Goal: Check status: Check status

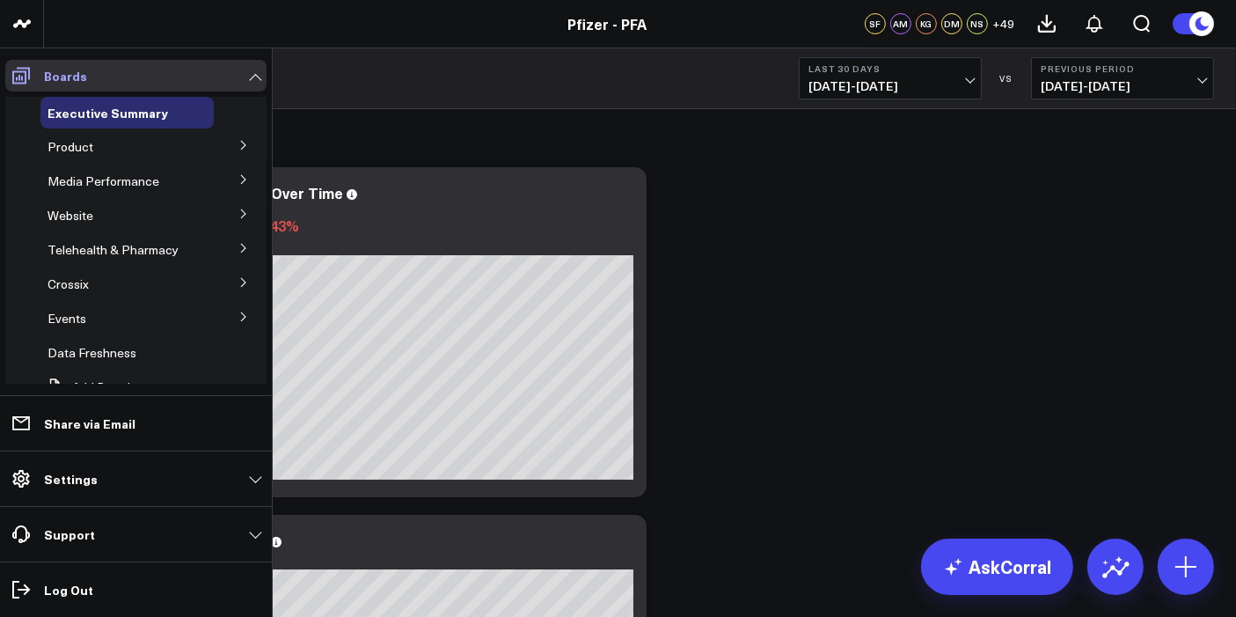
drag, startPoint x: 42, startPoint y: 121, endPoint x: 12, endPoint y: 81, distance: 50.3
click at [42, 121] on div "Executive Summary" at bounding box center [126, 113] width 173 height 32
click at [221, 145] on button at bounding box center [244, 144] width 46 height 26
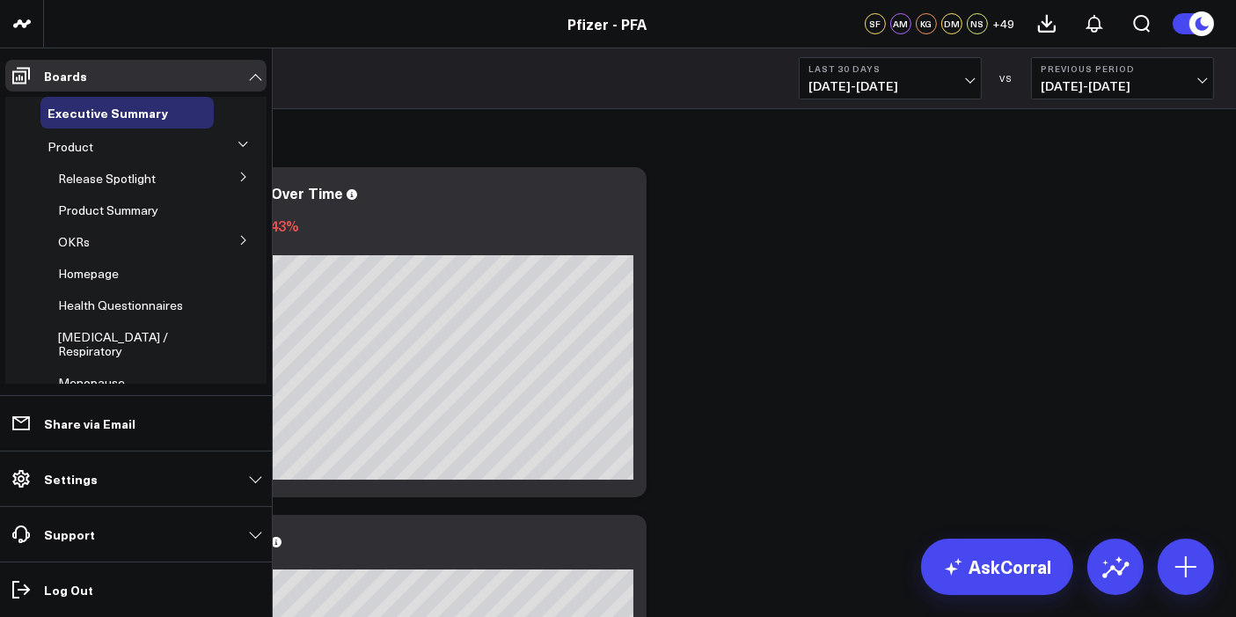
click at [229, 176] on button at bounding box center [244, 176] width 46 height 26
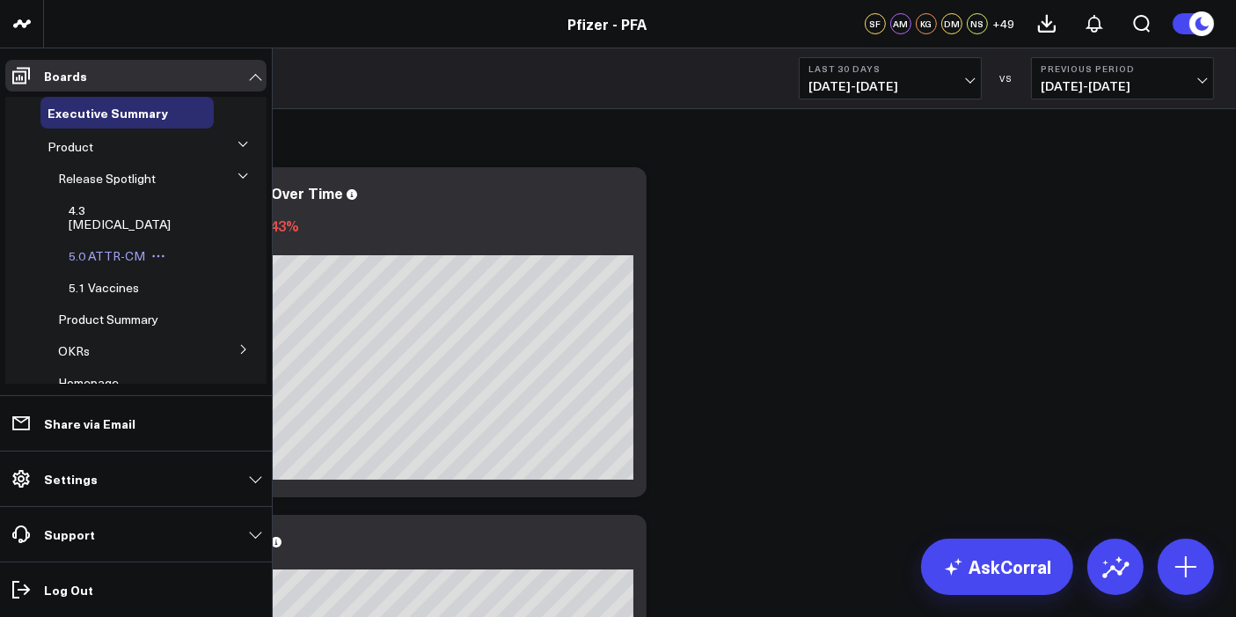
click at [113, 247] on span "5.0 ATTR-CM" at bounding box center [107, 255] width 77 height 17
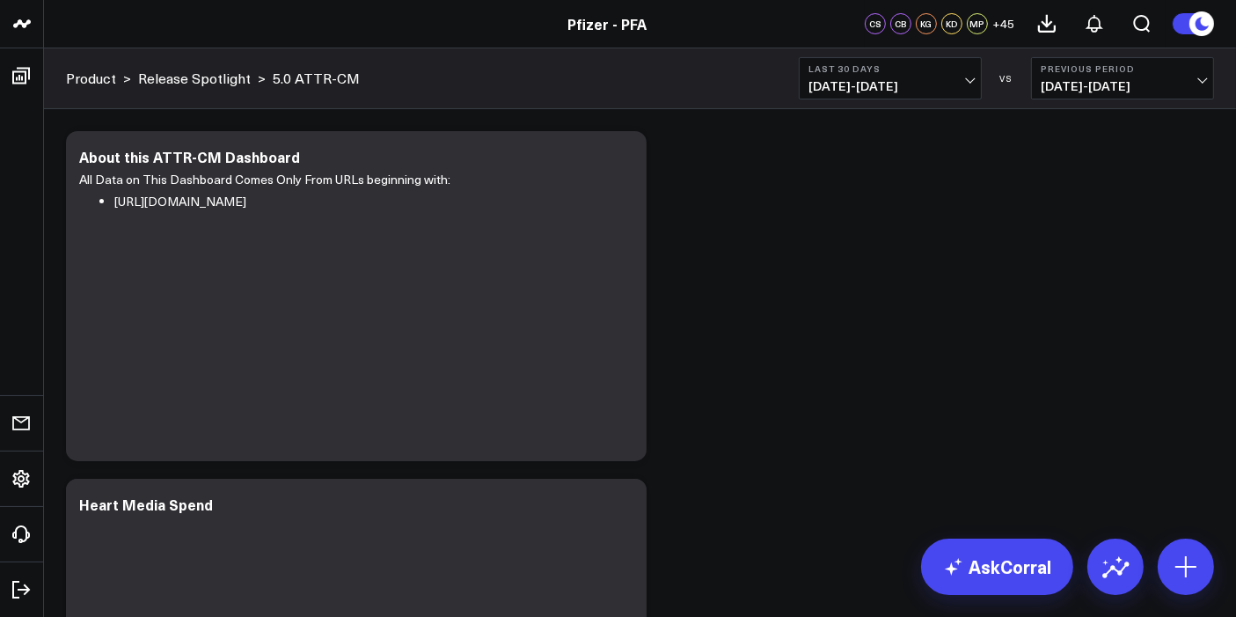
click at [964, 85] on span "[DATE] - [DATE]" at bounding box center [891, 86] width 164 height 14
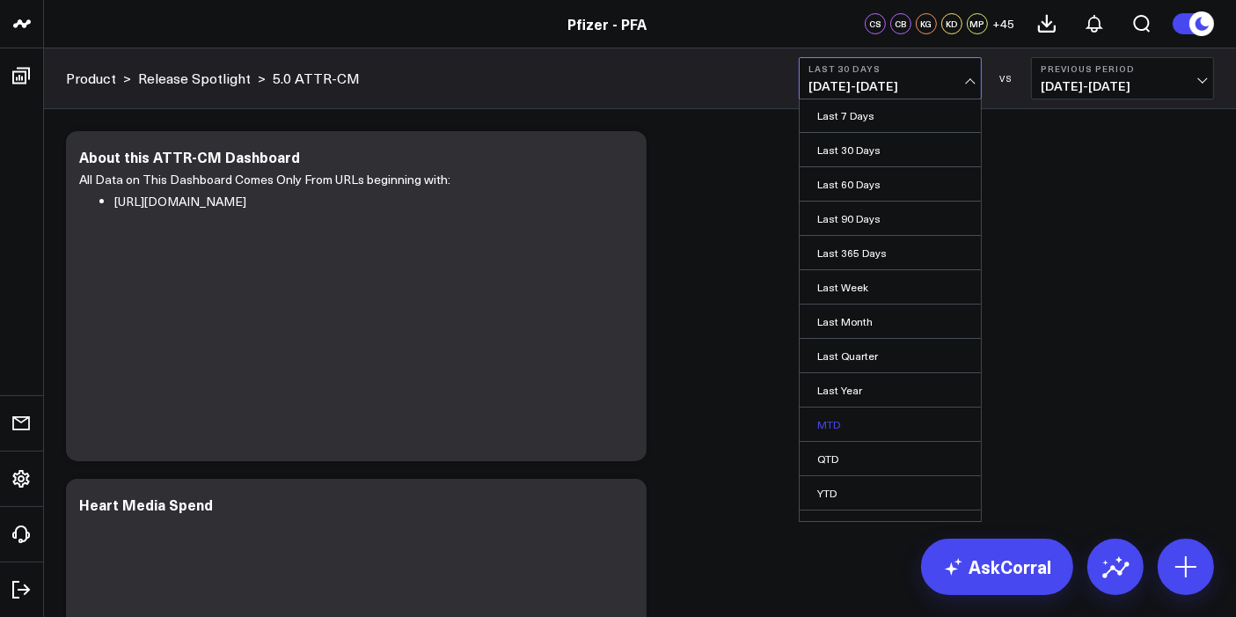
scroll to position [54, 0]
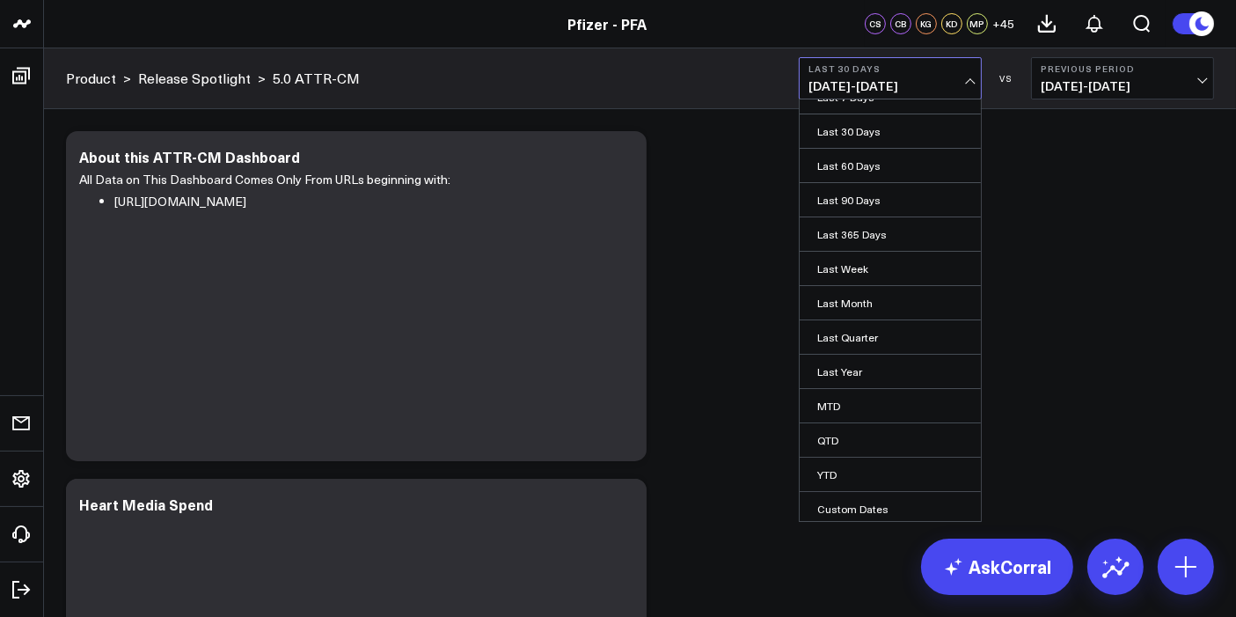
click at [858, 510] on link "Custom Dates" at bounding box center [890, 508] width 181 height 33
select select "8"
select select "2025"
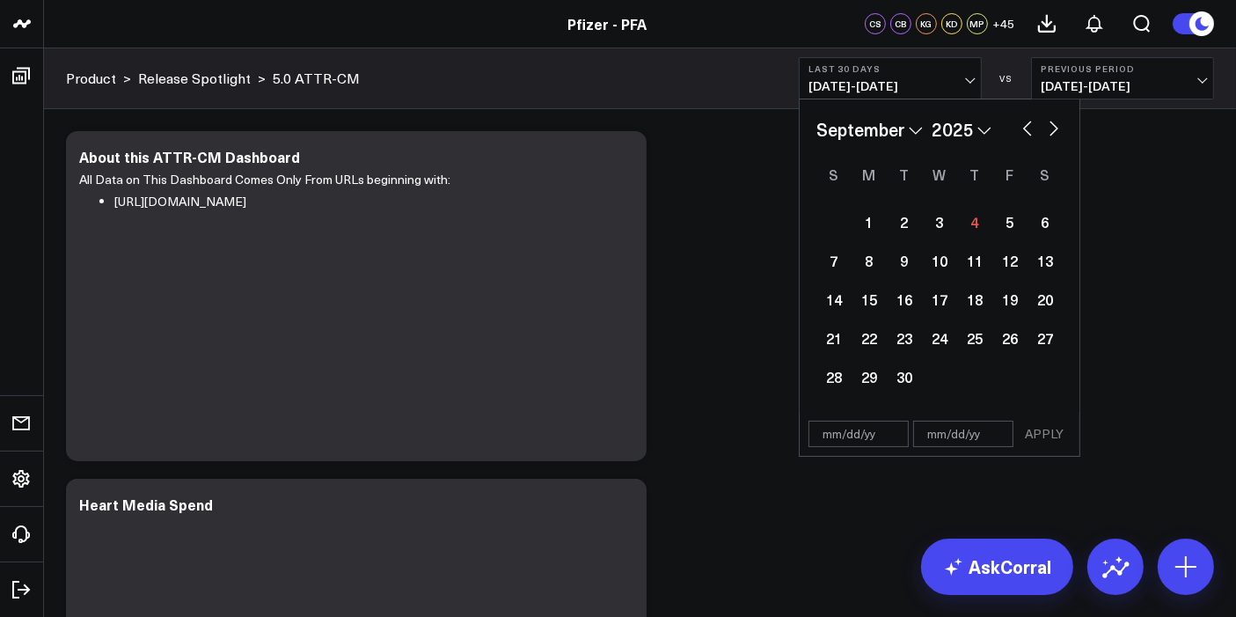
click at [1023, 136] on button "button" at bounding box center [1028, 126] width 18 height 21
select select "7"
select select "2025"
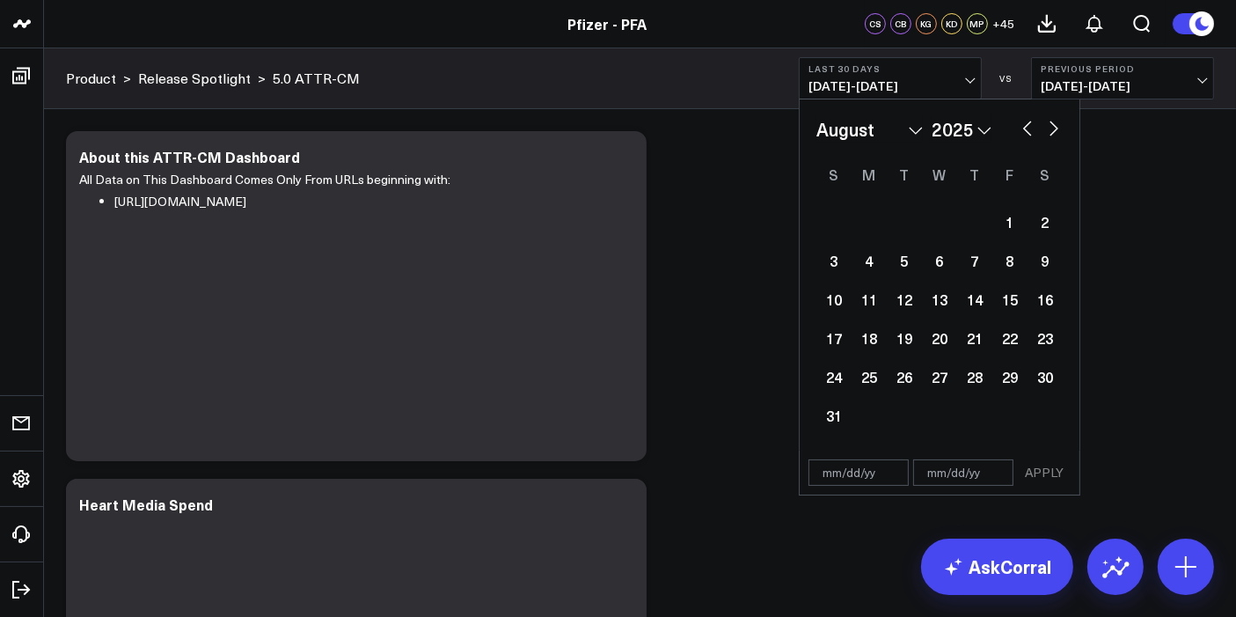
click at [1029, 127] on button "button" at bounding box center [1028, 126] width 18 height 21
select select "6"
select select "2025"
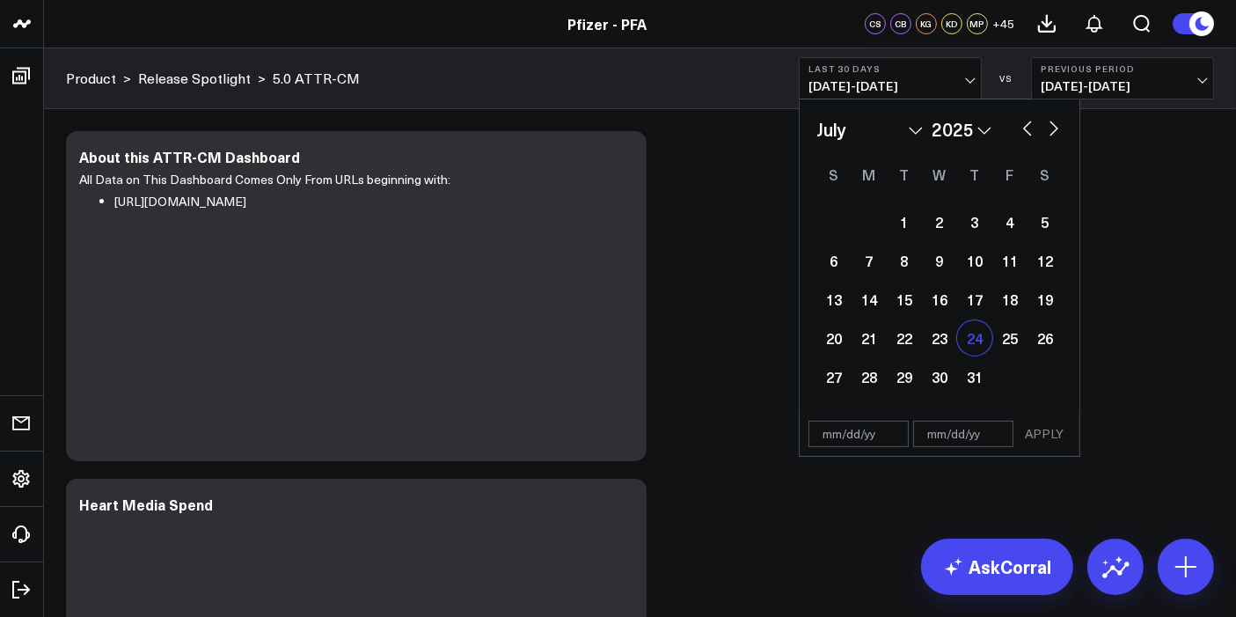
click at [972, 337] on div "24" at bounding box center [974, 337] width 35 height 35
type input "[DATE]"
select select "6"
select select "2025"
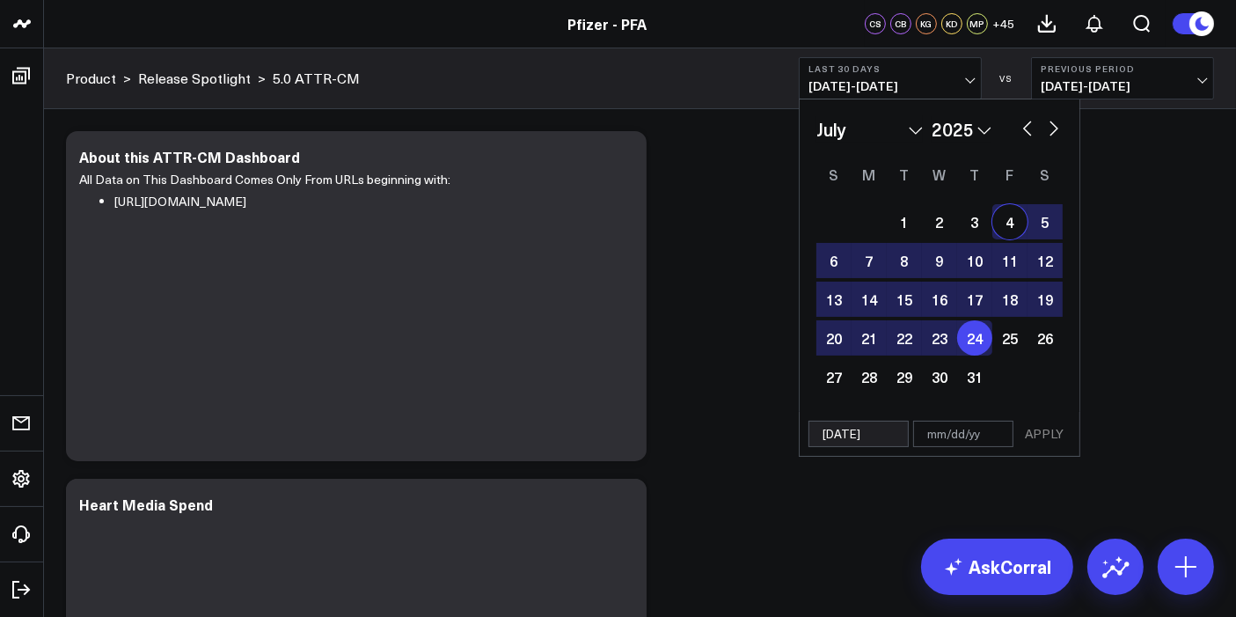
click at [1048, 127] on button "button" at bounding box center [1054, 126] width 18 height 21
select select "7"
select select "2025"
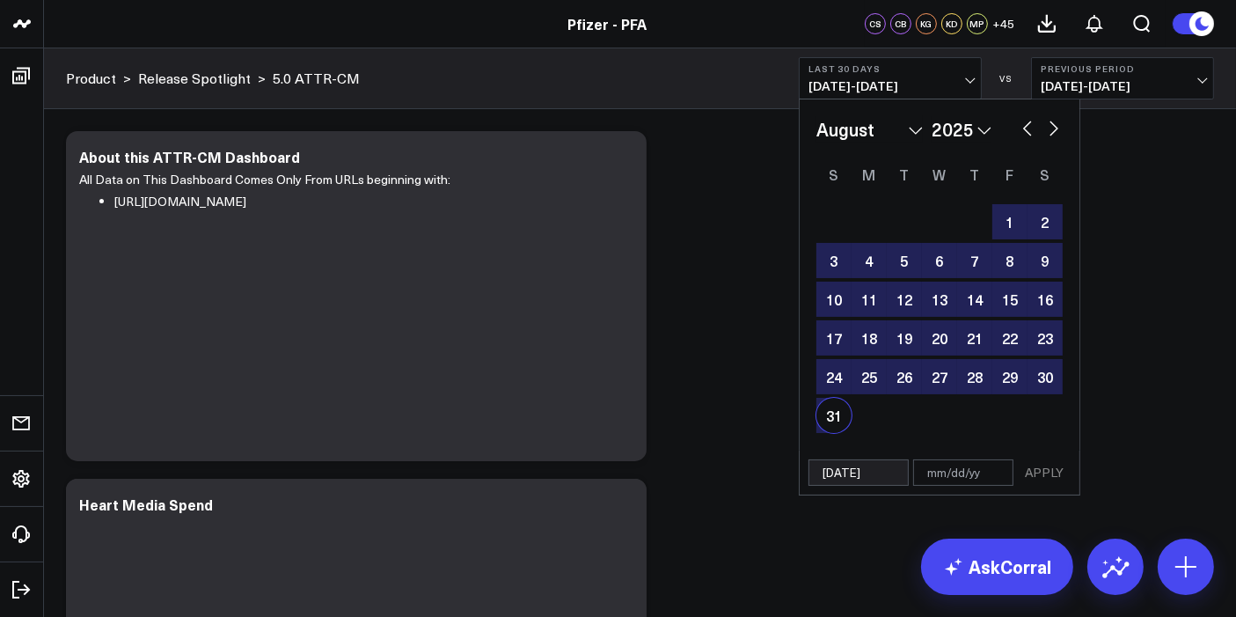
click at [837, 420] on div "31" at bounding box center [834, 415] width 35 height 35
type input "[DATE]"
select select "7"
select select "2025"
click at [1038, 476] on button "APPLY" at bounding box center [1044, 472] width 53 height 26
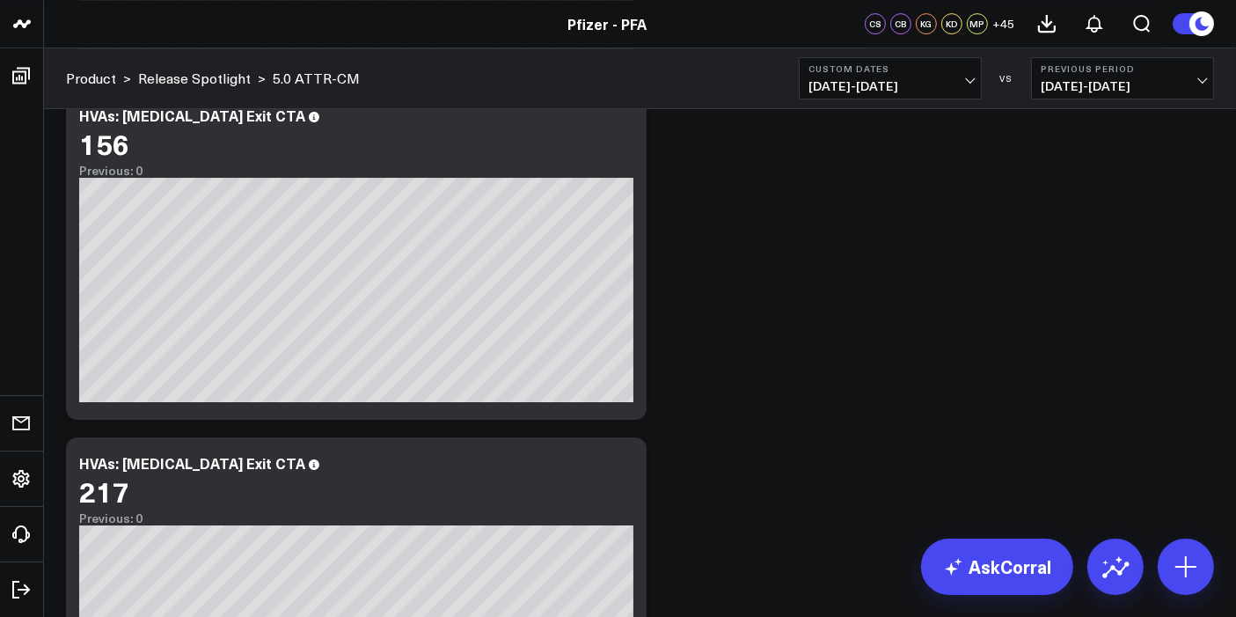
scroll to position [5516, 0]
